Goal: Task Accomplishment & Management: Use online tool/utility

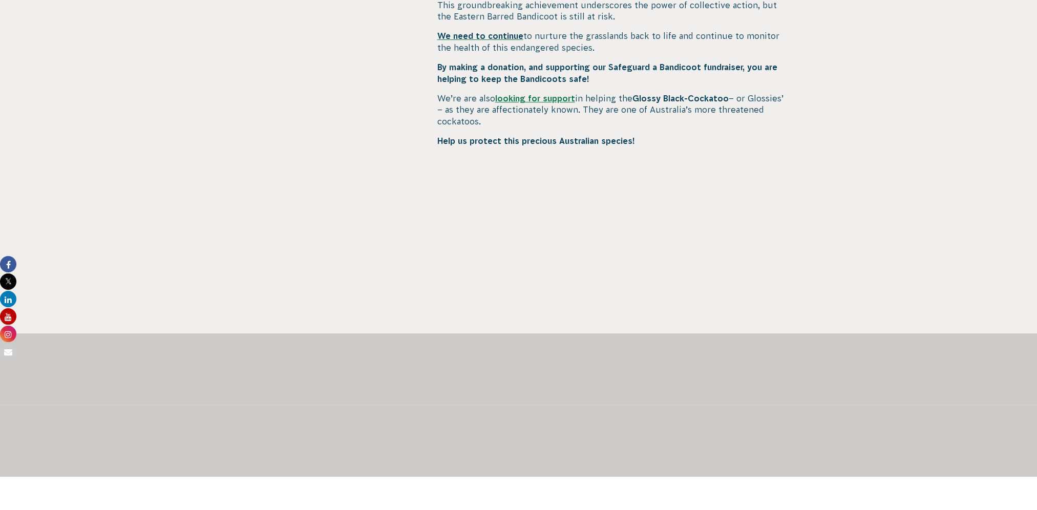
scroll to position [461, 0]
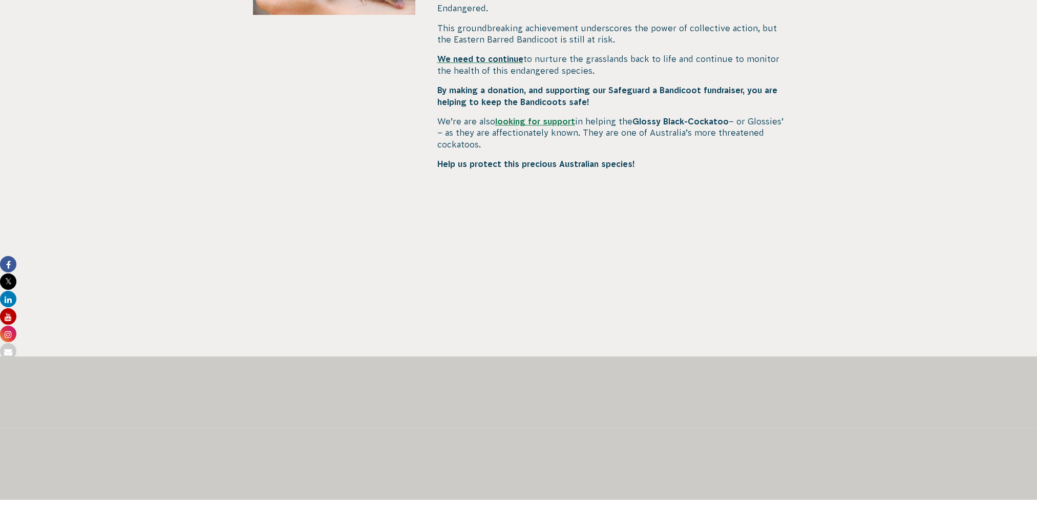
click at [537, 117] on link "looking for support" at bounding box center [535, 121] width 80 height 9
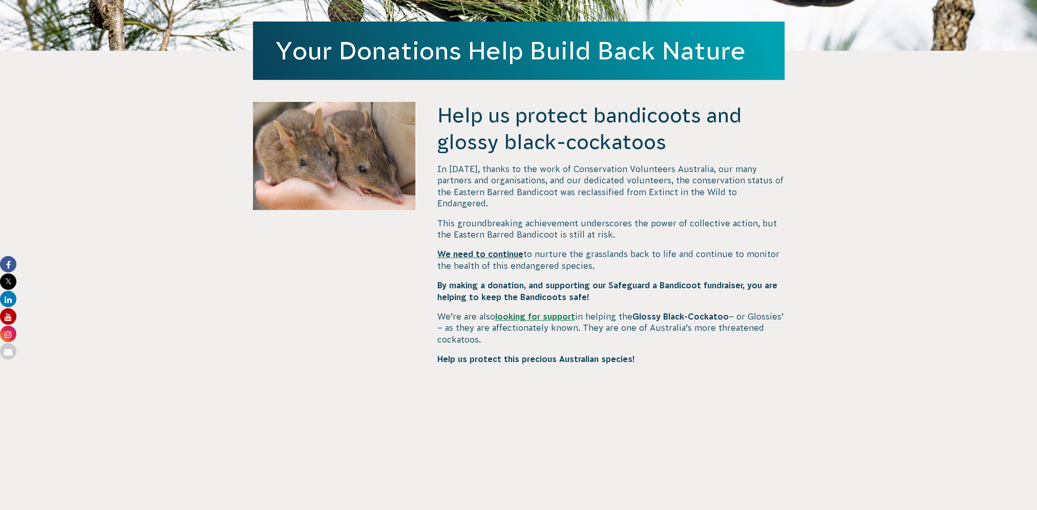
scroll to position [256, 0]
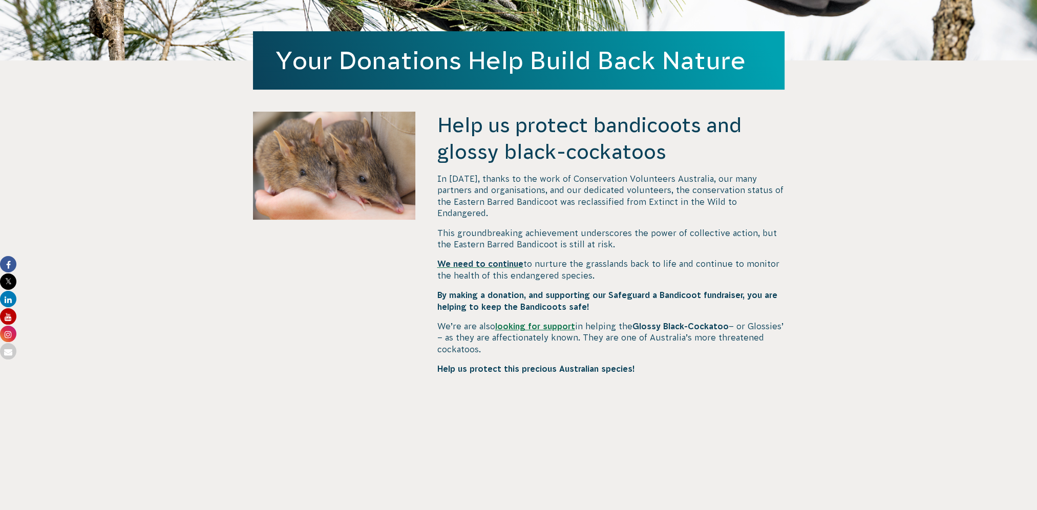
click at [484, 259] on span "We need to continue" at bounding box center [480, 263] width 86 height 9
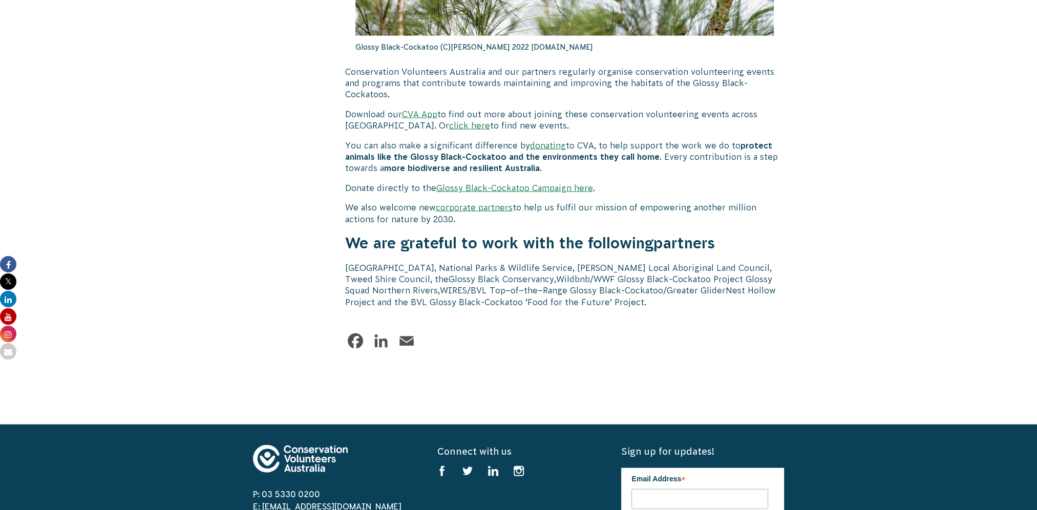
scroll to position [3226, 0]
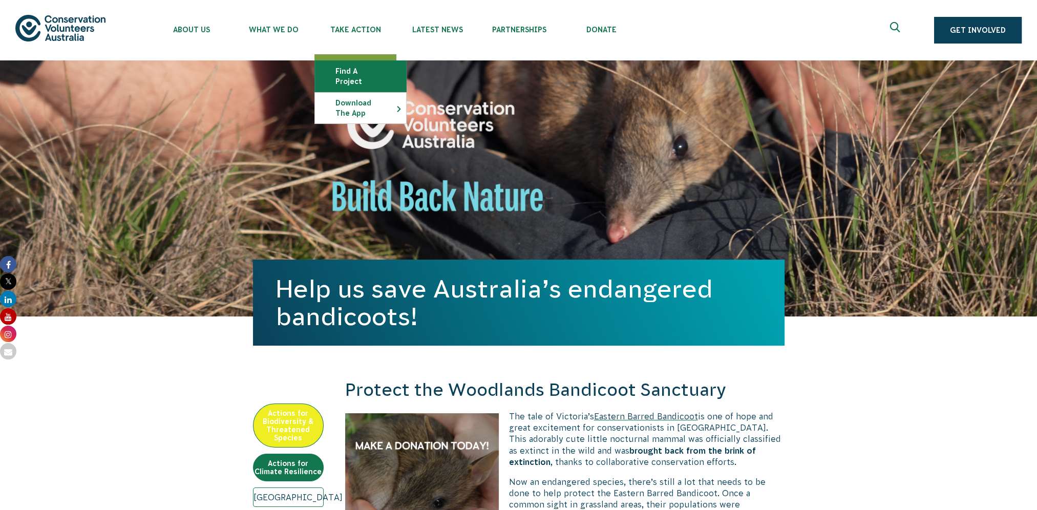
click at [364, 72] on link "Find a project" at bounding box center [360, 76] width 91 height 31
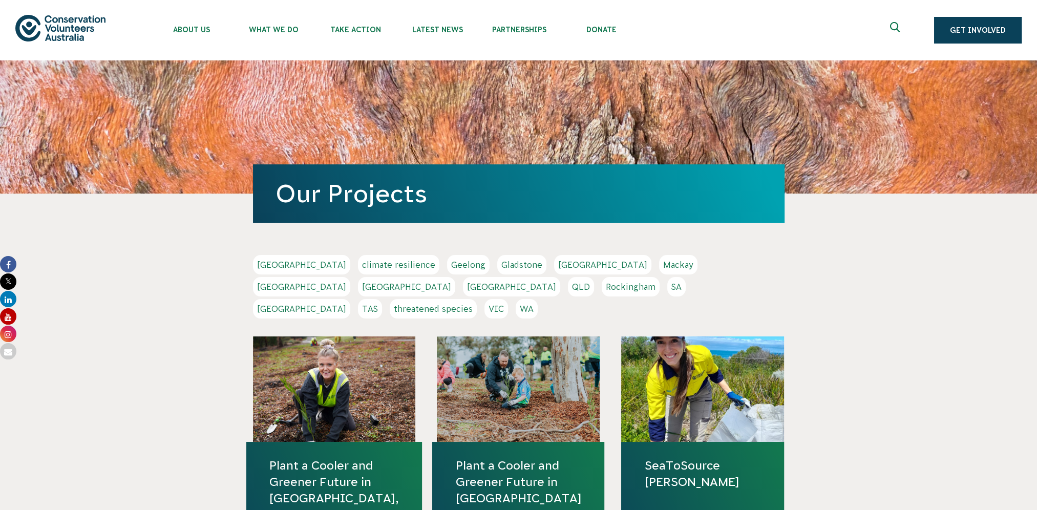
click at [350, 299] on link "[GEOGRAPHIC_DATA]" at bounding box center [301, 308] width 97 height 19
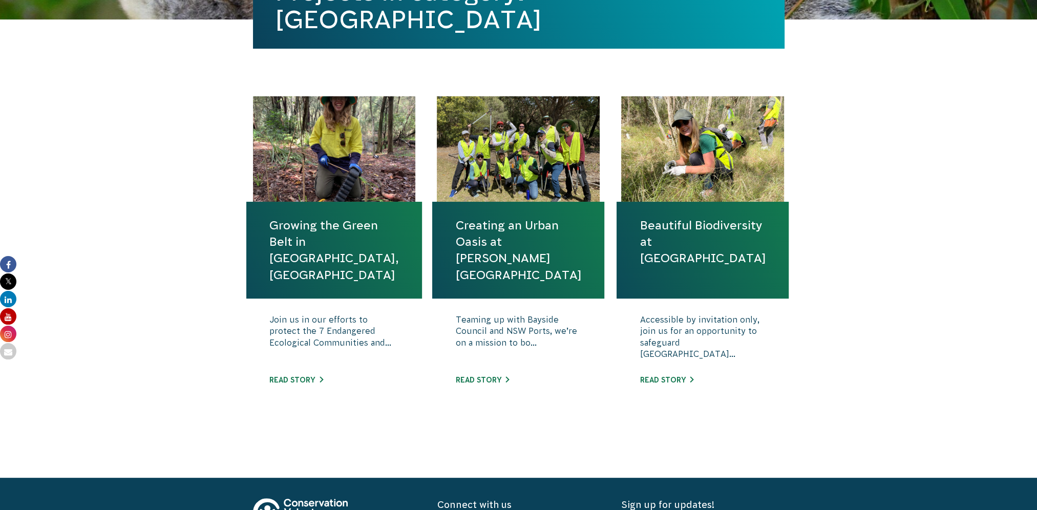
scroll to position [307, 0]
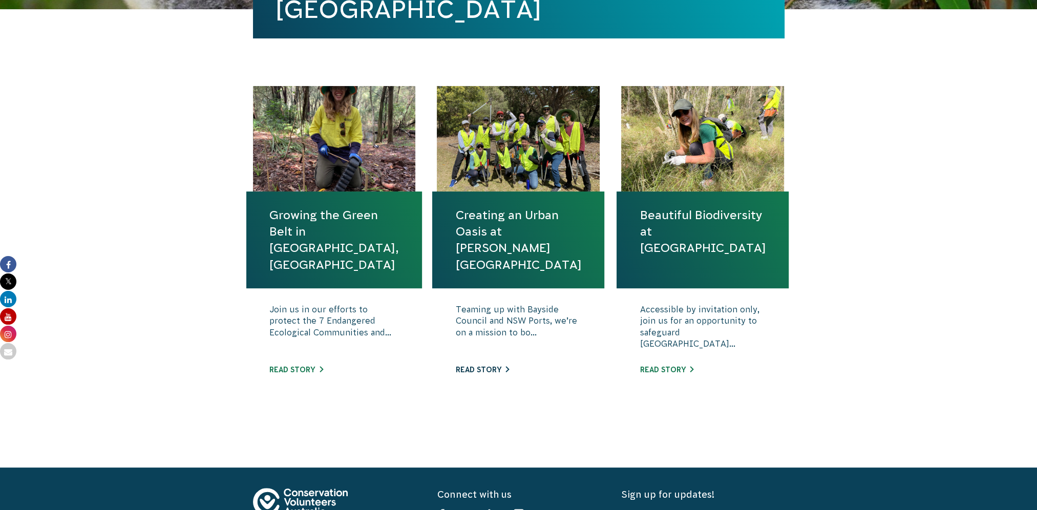
click at [482, 371] on link "Read story" at bounding box center [482, 370] width 54 height 8
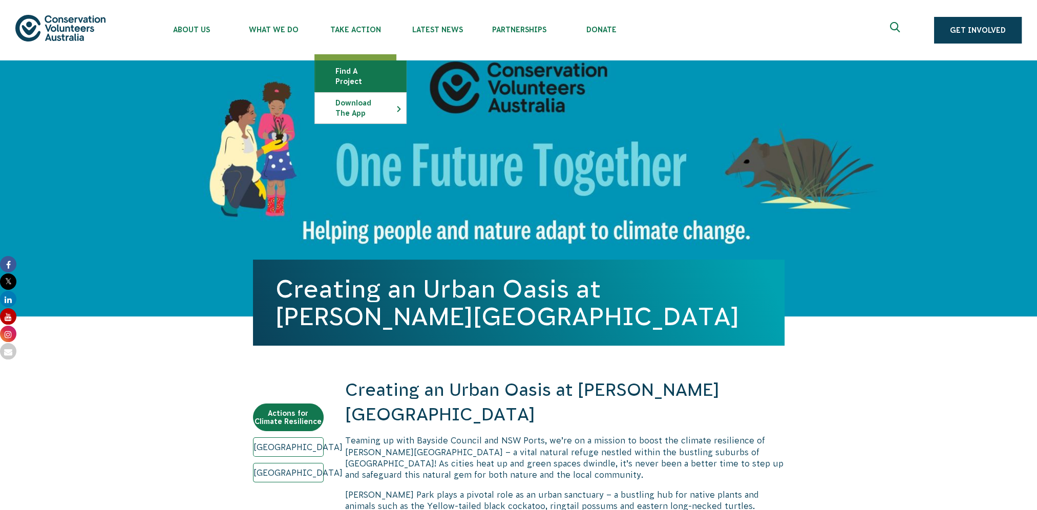
click at [359, 70] on link "Find a project" at bounding box center [360, 76] width 91 height 31
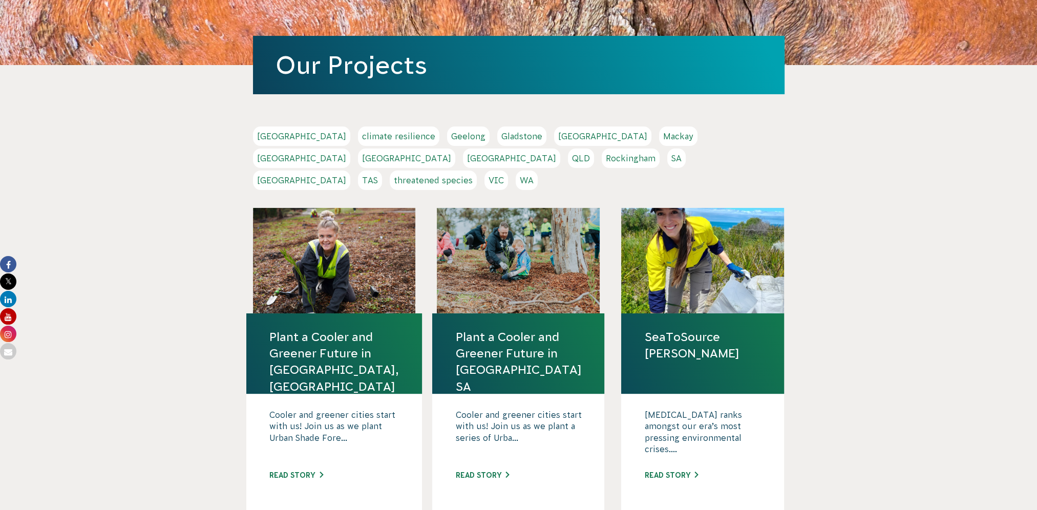
scroll to position [51, 0]
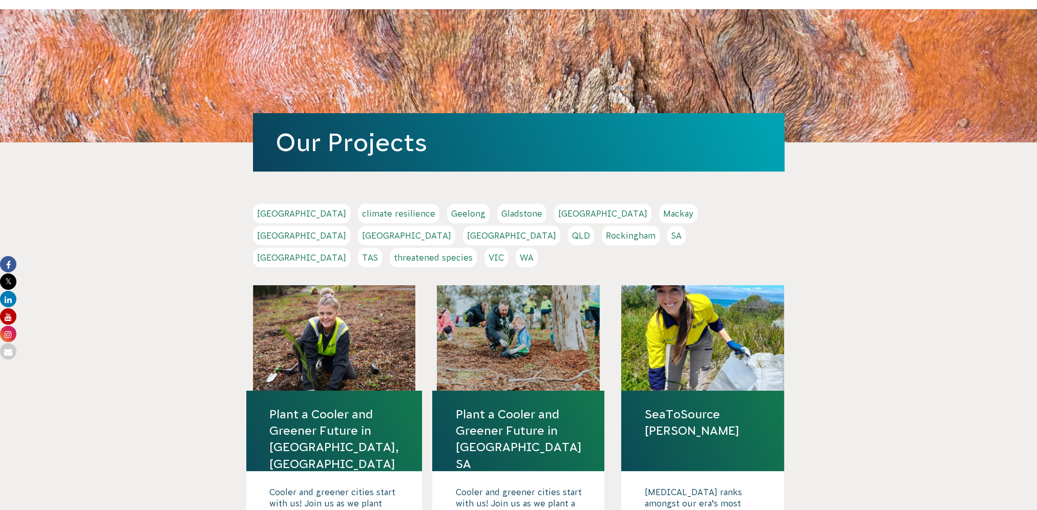
click at [350, 248] on link "Sydney" at bounding box center [301, 257] width 97 height 19
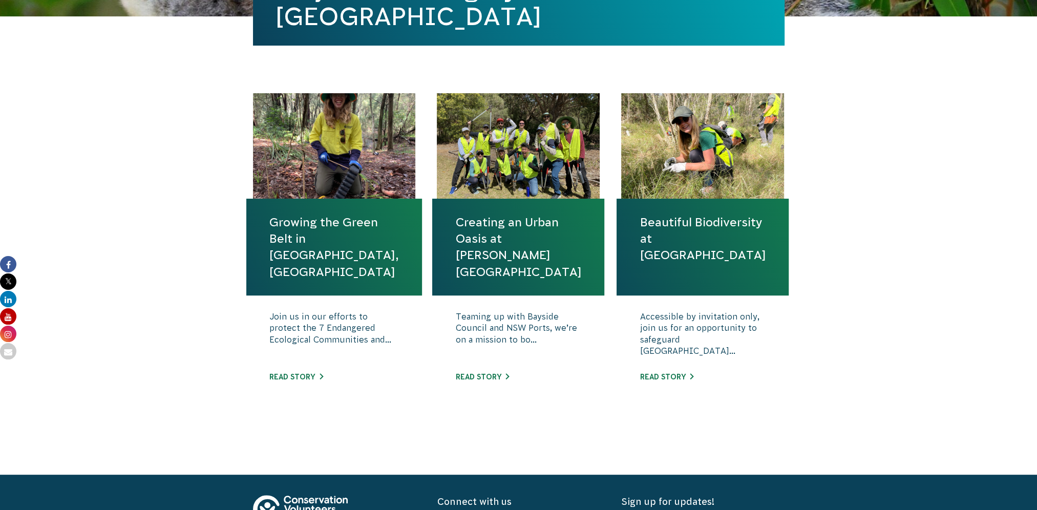
scroll to position [410, 0]
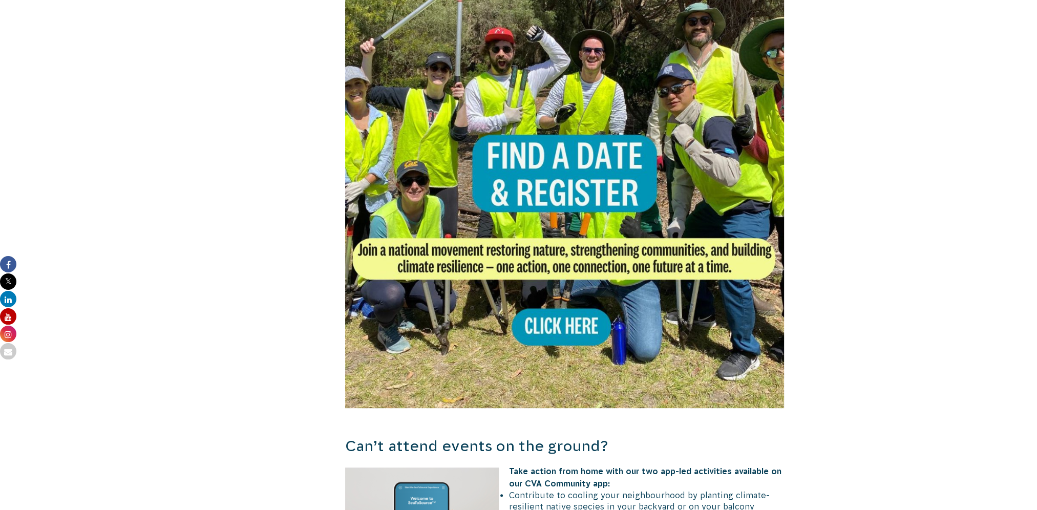
scroll to position [666, 0]
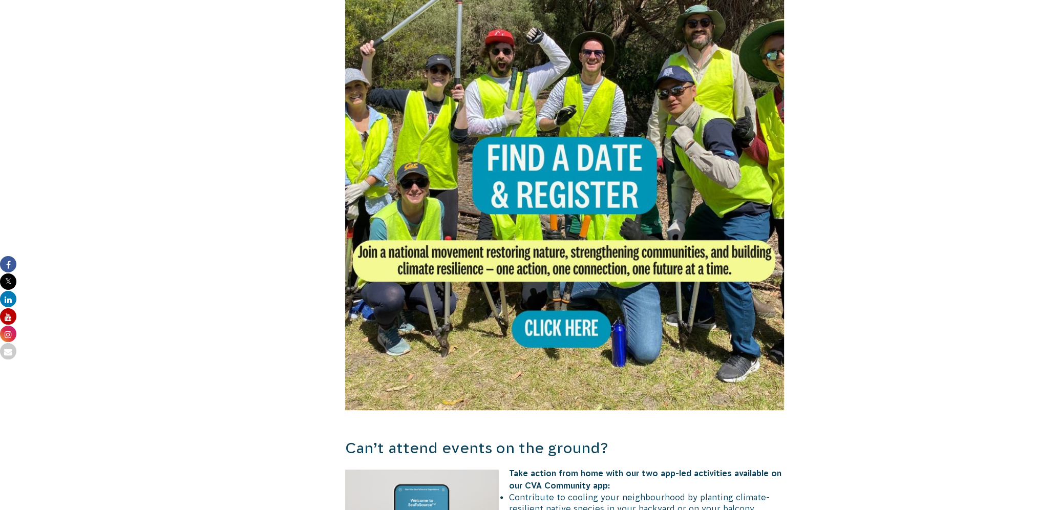
click at [543, 301] on img at bounding box center [564, 190] width 439 height 439
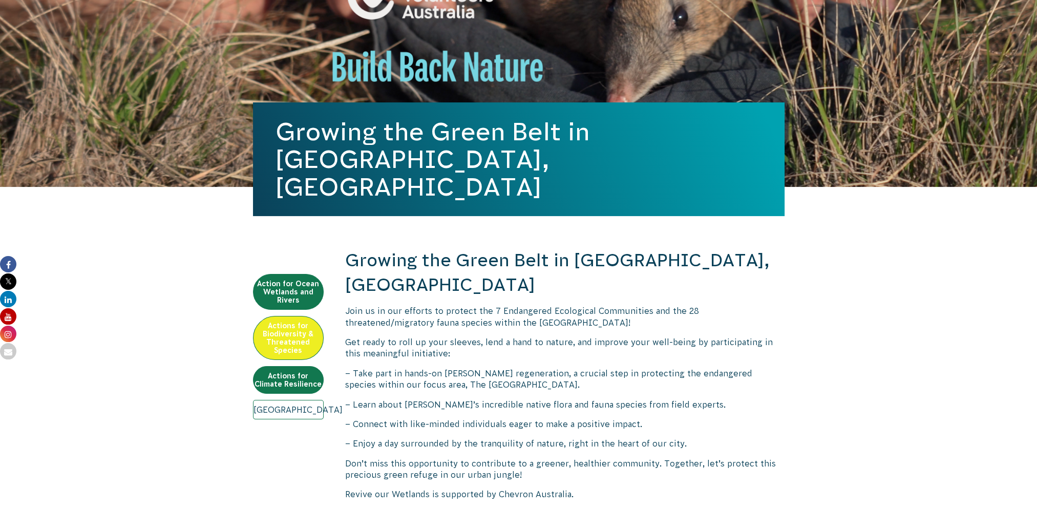
scroll to position [154, 0]
